Goal: Transaction & Acquisition: Obtain resource

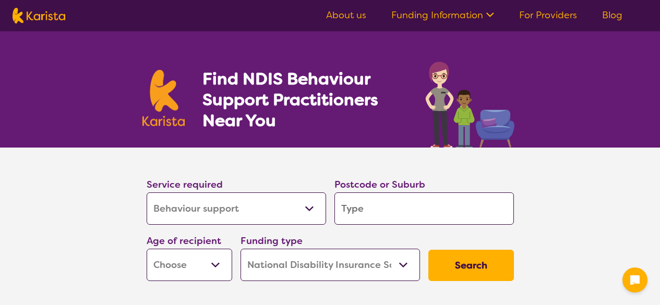
select select "Behaviour support"
select select "NDIS"
select select "Behaviour support"
select select "NDIS"
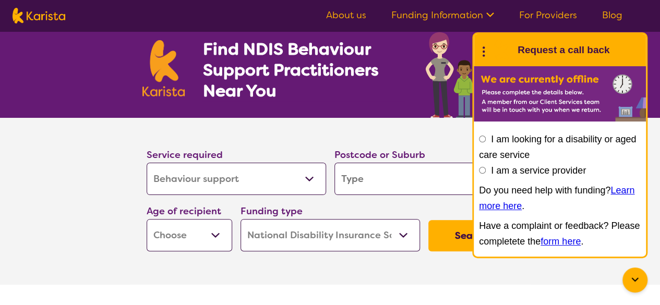
scroll to position [52, 0]
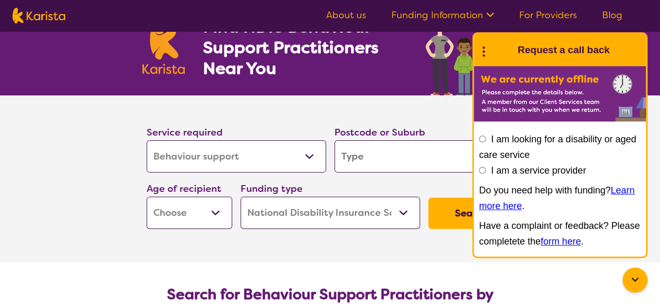
click at [379, 155] on input "search" at bounding box center [424, 156] width 180 height 32
type input "6112"
click at [215, 210] on select "Early Childhood - 0 to 9 Child - 10 to 11 Adolescent - 12 to 17 Adult - 18 to 6…" at bounding box center [190, 213] width 86 height 32
select select "AS"
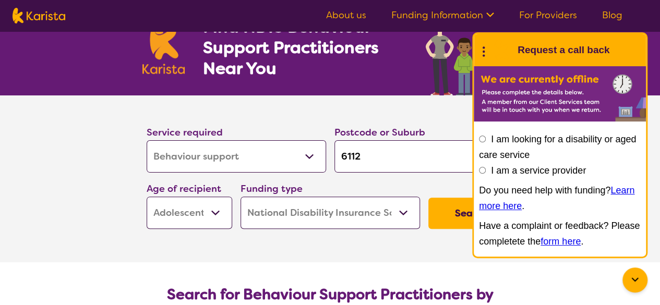
click at [147, 197] on select "Early Childhood - 0 to 9 Child - 10 to 11 Adolescent - 12 to 17 Adult - 18 to 6…" at bounding box center [190, 213] width 86 height 32
select select "AS"
click at [443, 211] on button "Search" at bounding box center [471, 213] width 86 height 31
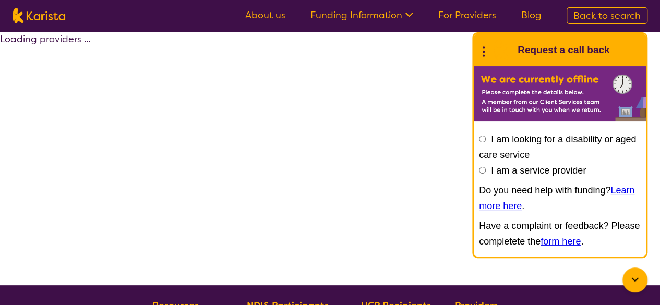
select select "by_score"
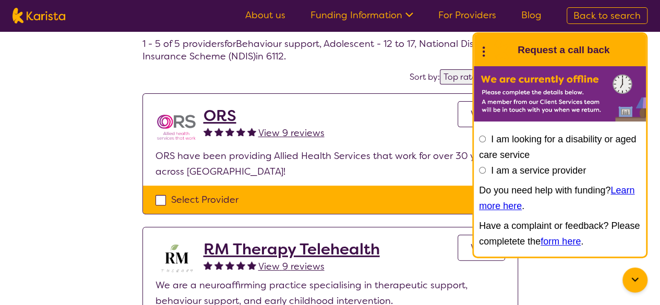
scroll to position [104, 0]
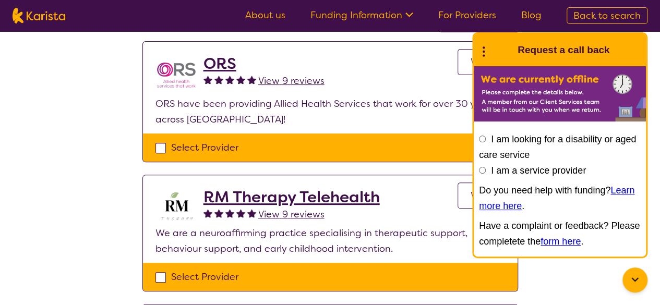
click at [281, 194] on h2 "RM Therapy Telehealth" at bounding box center [292, 197] width 176 height 19
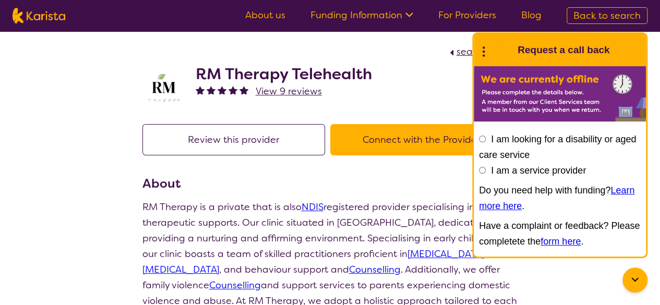
click at [298, 90] on span "View 9 reviews" at bounding box center [289, 91] width 66 height 13
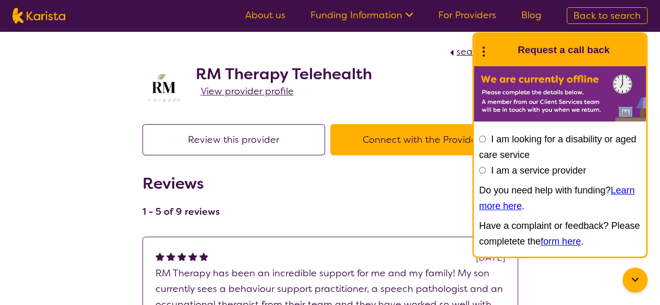
click at [376, 140] on button "Connect with the Provider" at bounding box center [421, 139] width 183 height 31
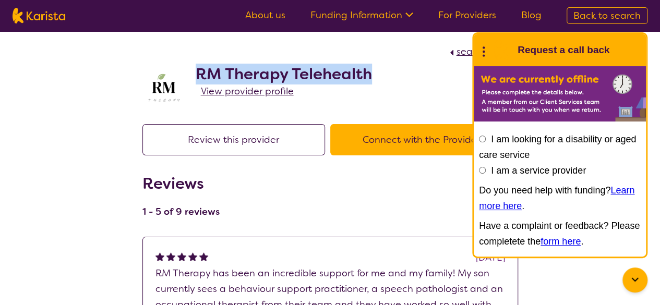
drag, startPoint x: 373, startPoint y: 74, endPoint x: 189, endPoint y: 76, distance: 183.2
click at [189, 76] on div "RM Therapy Telehealth View provider profile" at bounding box center [330, 85] width 376 height 52
copy h2 "RM Therapy Telehealth"
